Goal: Check status: Check status

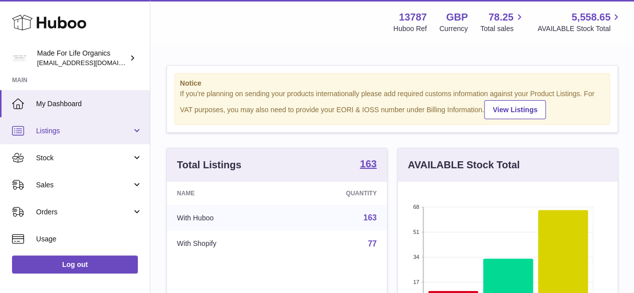
scroll to position [156, 219]
click at [45, 133] on span "Listings" at bounding box center [84, 131] width 96 height 10
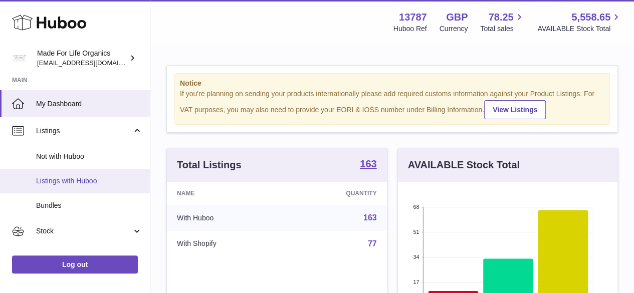
click at [57, 180] on span "Listings with Huboo" at bounding box center [89, 181] width 106 height 10
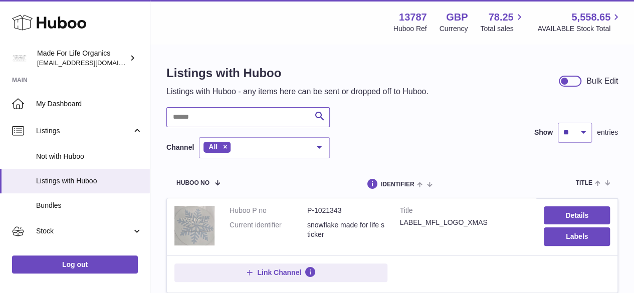
click at [228, 122] on input "text" at bounding box center [247, 117] width 163 height 20
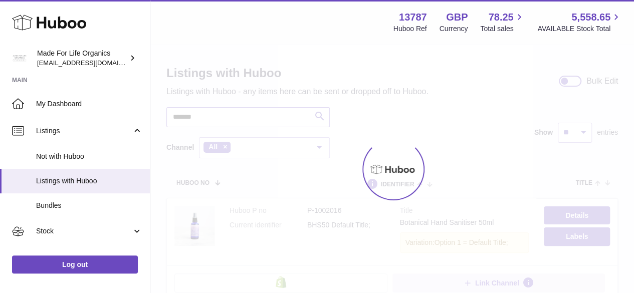
type input "*******"
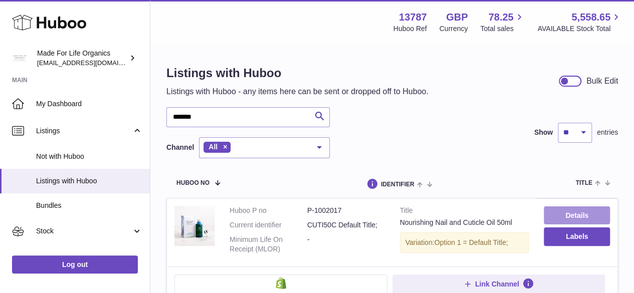
drag, startPoint x: 582, startPoint y: 205, endPoint x: 572, endPoint y: 212, distance: 12.5
click at [572, 212] on td "Details Labels" at bounding box center [576, 232] width 81 height 68
click at [572, 212] on link "Details" at bounding box center [577, 215] width 66 height 18
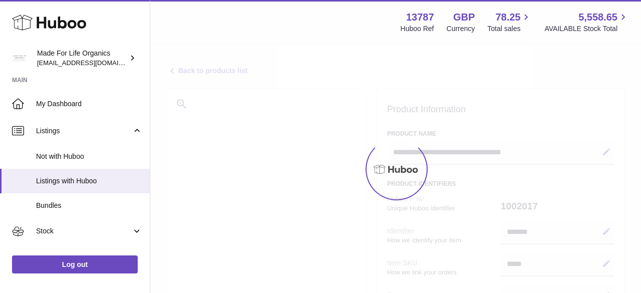
select select "***"
select select "****"
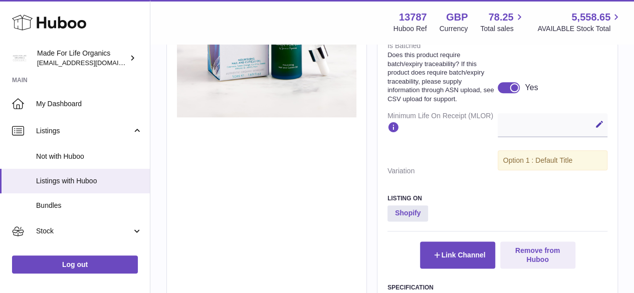
scroll to position [497, 0]
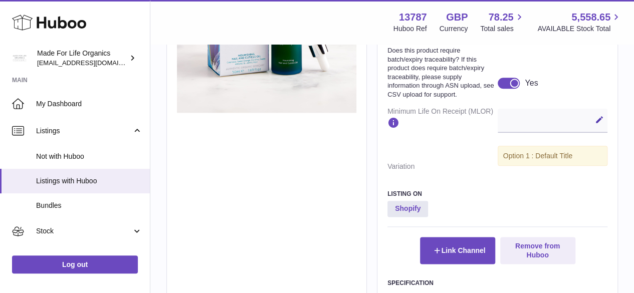
click at [515, 88] on div at bounding box center [514, 83] width 9 height 9
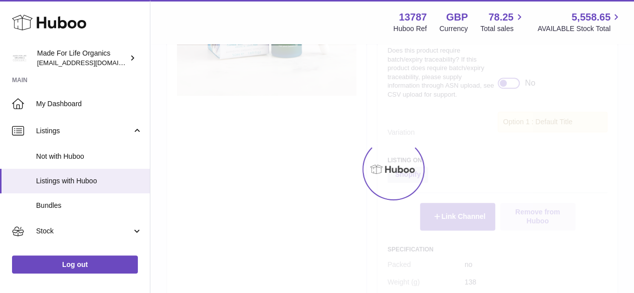
scroll to position [480, 0]
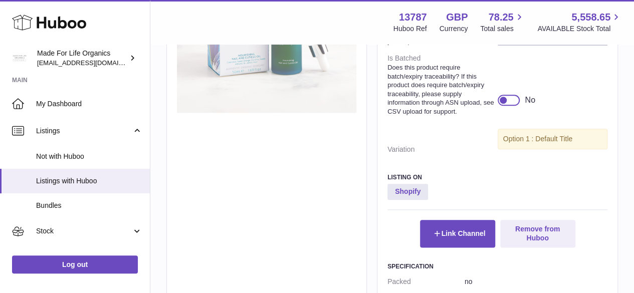
click at [311, 140] on div at bounding box center [266, 23] width 179 height 808
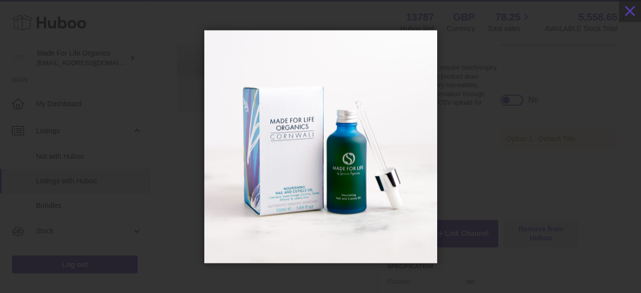
click at [627, 15] on icon "button" at bounding box center [630, 11] width 10 height 10
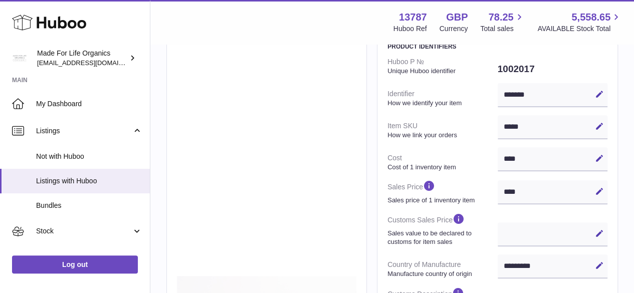
scroll to position [0, 0]
